Goal: Task Accomplishment & Management: Use online tool/utility

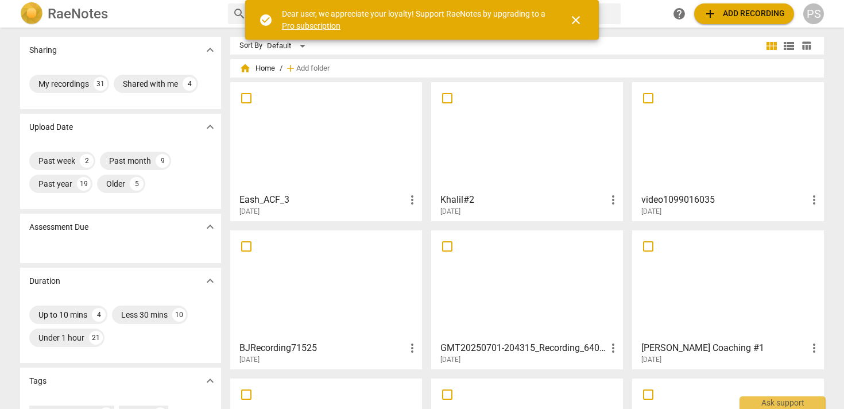
click at [574, 18] on span "close" at bounding box center [576, 20] width 14 height 14
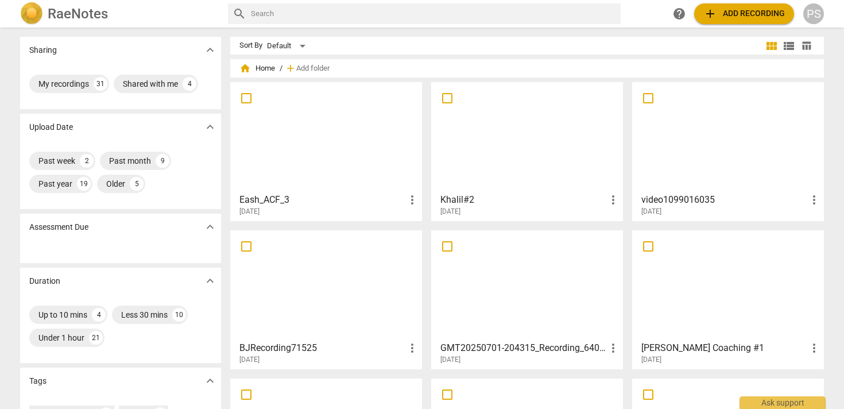
click at [759, 11] on span "add Add recording" at bounding box center [745, 14] width 82 height 14
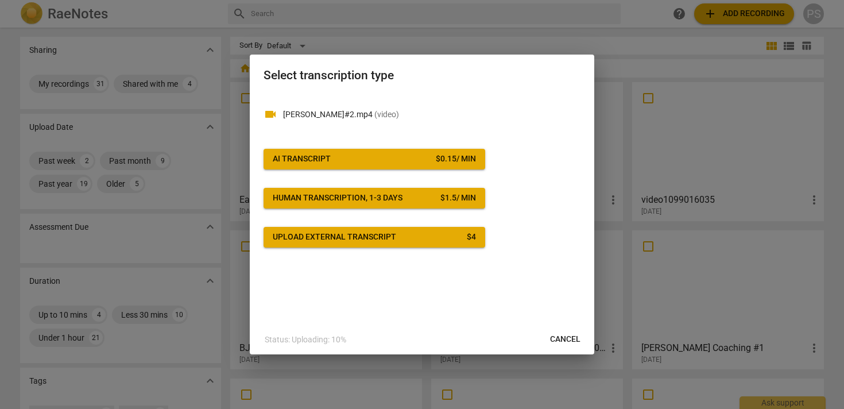
click at [356, 159] on span "AI Transcript $ 0.15 / min" at bounding box center [374, 158] width 203 height 11
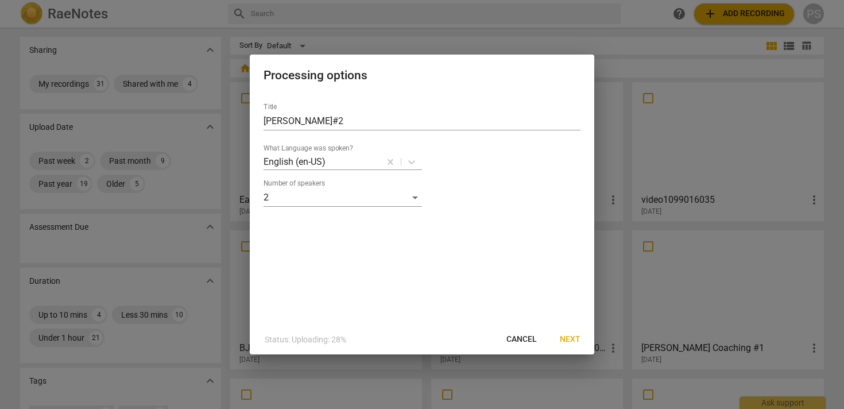
click at [577, 341] on span "Next" at bounding box center [570, 339] width 21 height 11
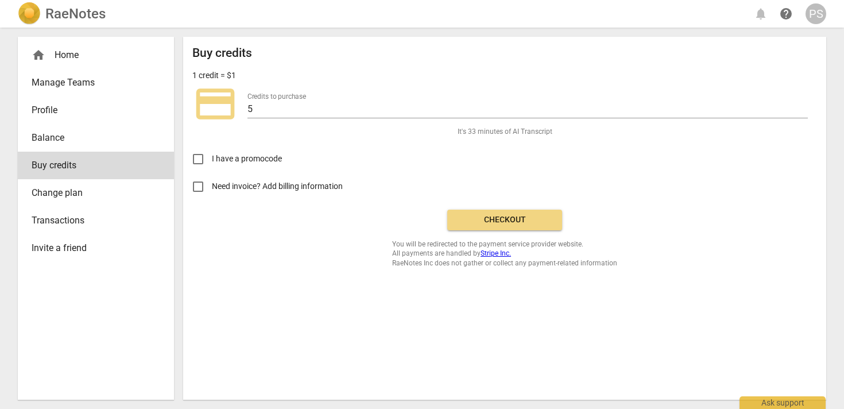
click at [492, 215] on span "Checkout" at bounding box center [505, 219] width 97 height 11
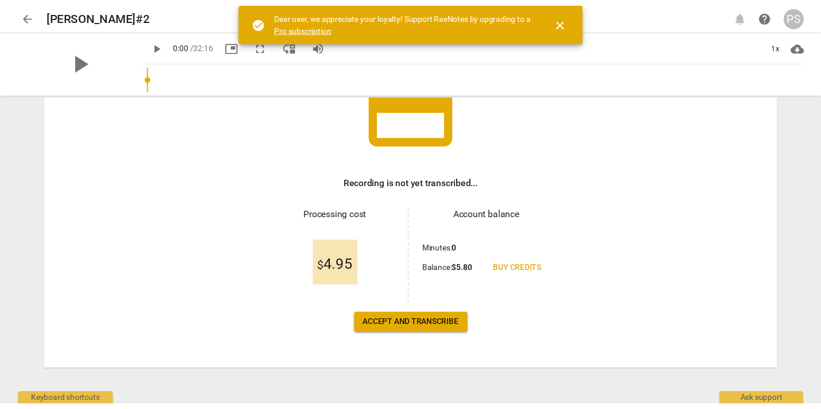
scroll to position [109, 0]
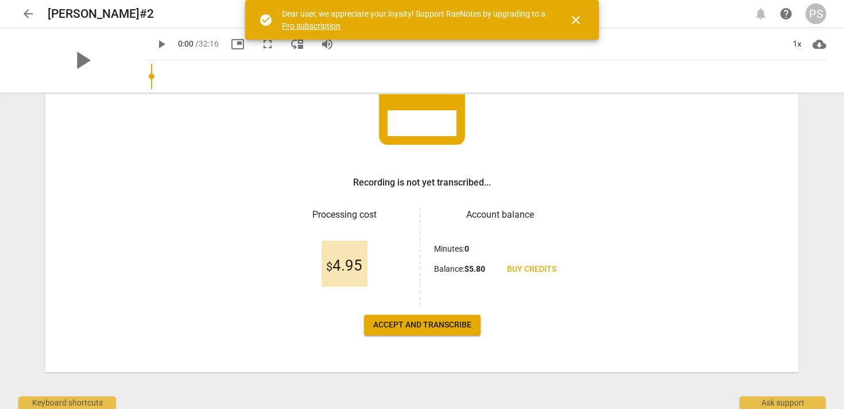
click at [409, 328] on span "Accept and transcribe" at bounding box center [422, 324] width 98 height 11
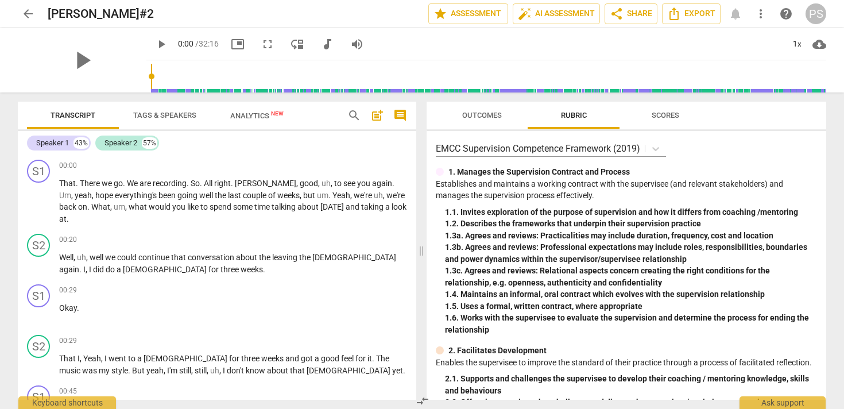
click at [154, 115] on span "Tags & Speakers" at bounding box center [164, 115] width 63 height 9
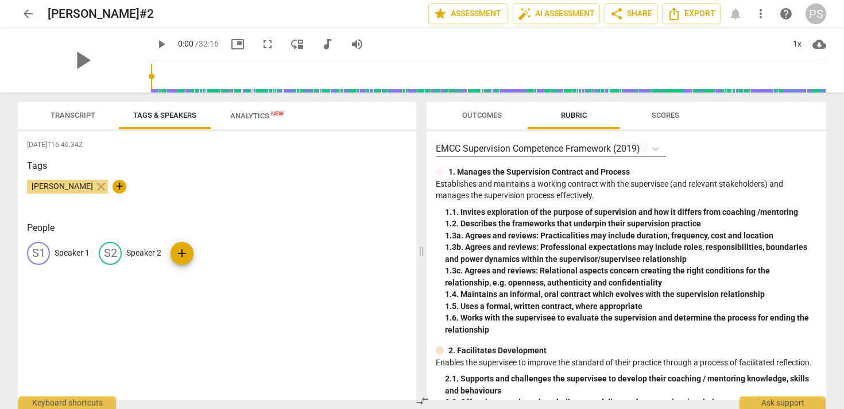
click at [67, 252] on p "Speaker 1" at bounding box center [72, 253] width 35 height 12
type input "[PERSON_NAME]"
click at [206, 252] on p "Speaker 2" at bounding box center [218, 253] width 35 height 12
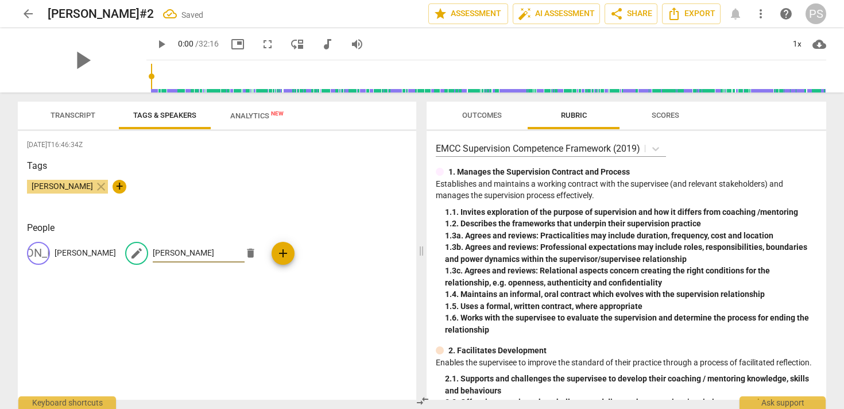
type input "[PERSON_NAME]"
click at [67, 114] on span "Transcript" at bounding box center [73, 115] width 45 height 9
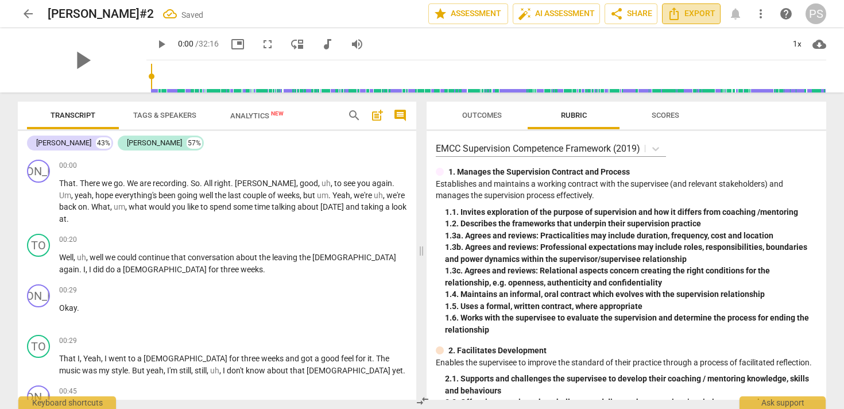
click at [691, 14] on span "Export" at bounding box center [692, 14] width 48 height 14
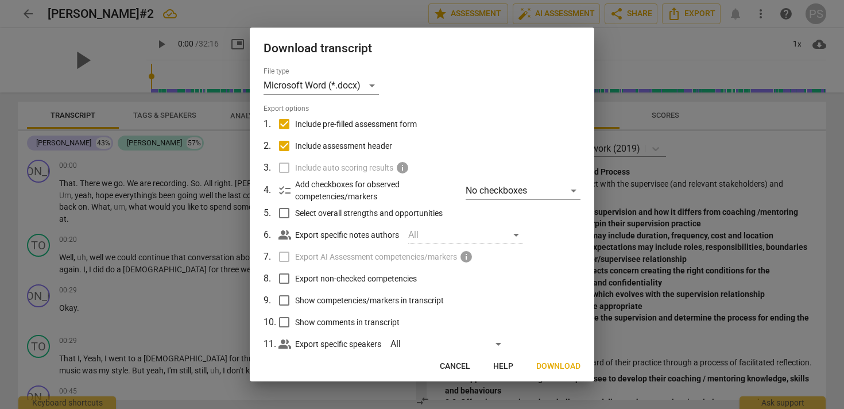
click at [559, 366] on span "Download" at bounding box center [559, 366] width 44 height 11
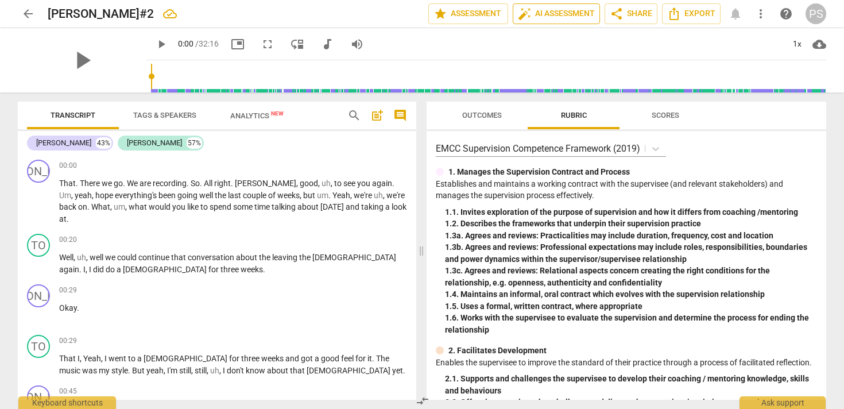
click at [546, 16] on span "auto_fix_high AI Assessment" at bounding box center [556, 14] width 77 height 14
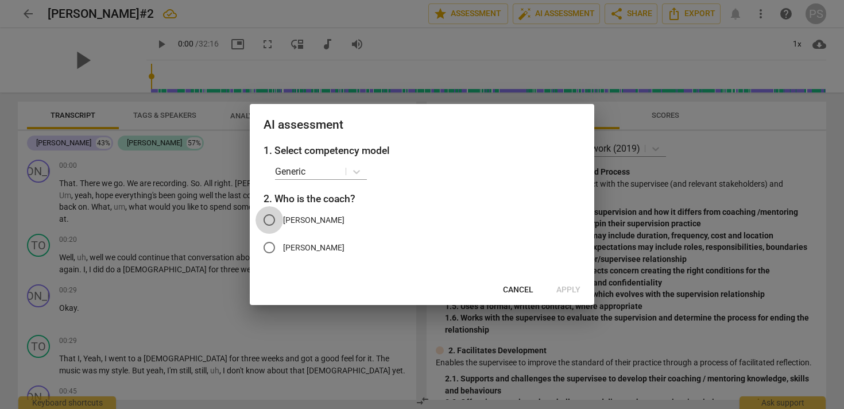
click at [269, 219] on input "[PERSON_NAME]" at bounding box center [270, 220] width 28 height 28
radio input "true"
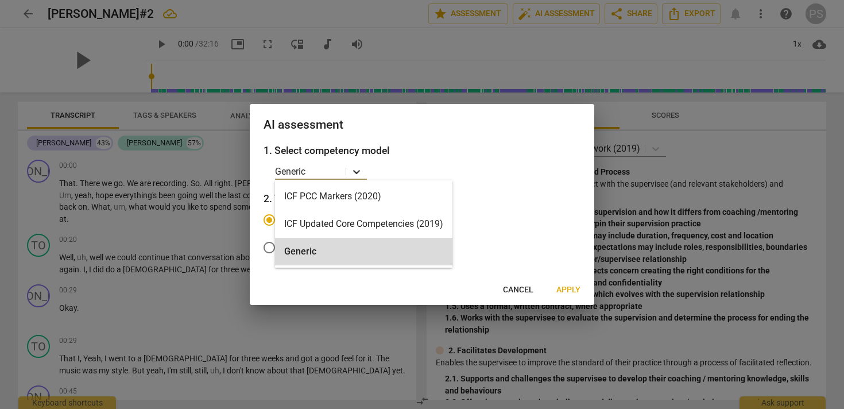
click at [352, 171] on icon at bounding box center [356, 171] width 11 height 11
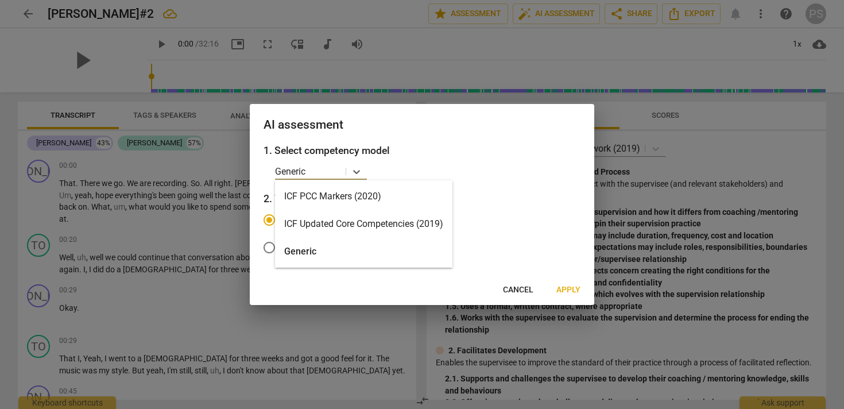
click at [344, 191] on div "ICF PCC Markers (2020)" at bounding box center [364, 197] width 178 height 28
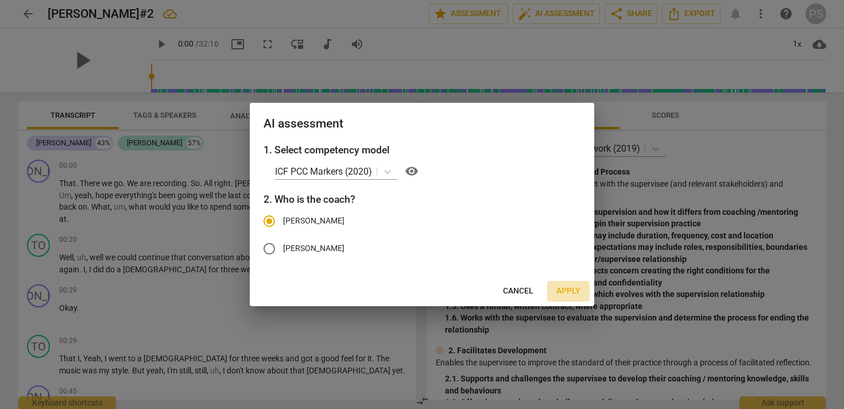
click at [572, 290] on span "Apply" at bounding box center [569, 291] width 24 height 11
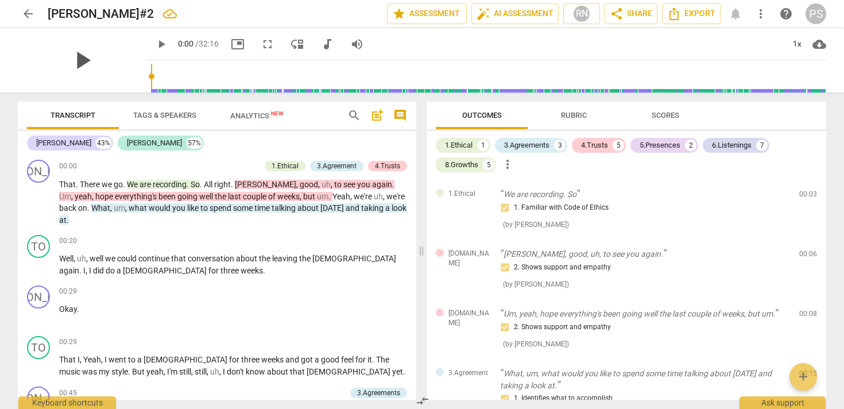
click at [75, 61] on span "play_arrow" at bounding box center [82, 60] width 30 height 30
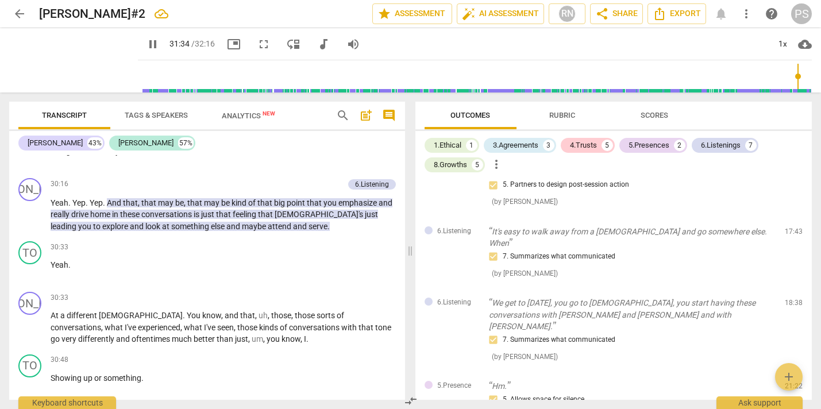
scroll to position [12577, 0]
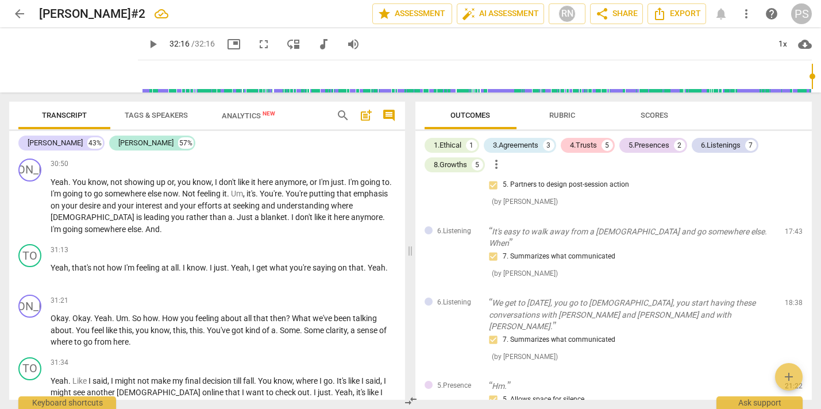
type input "1936"
